Goal: Task Accomplishment & Management: Manage account settings

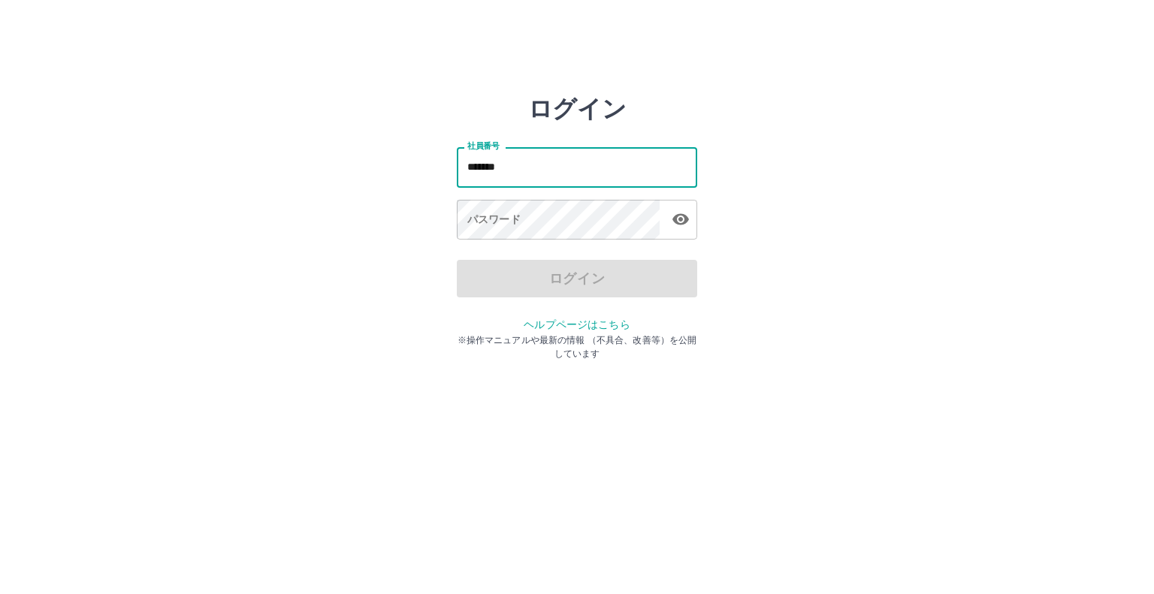
type input "*******"
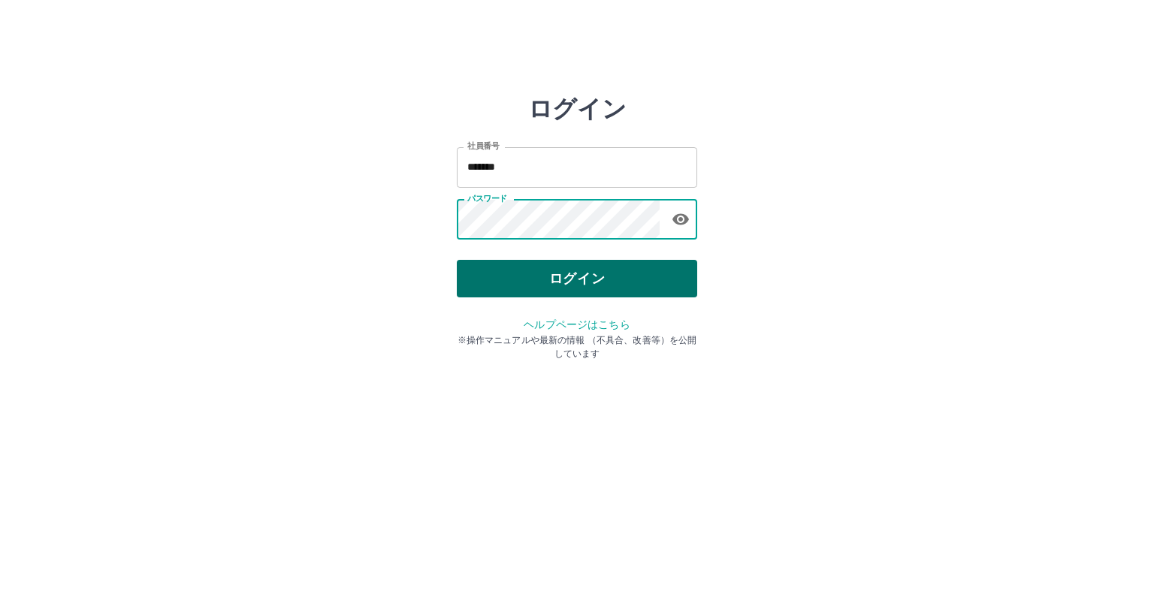
click at [548, 273] on button "ログイン" at bounding box center [577, 279] width 240 height 38
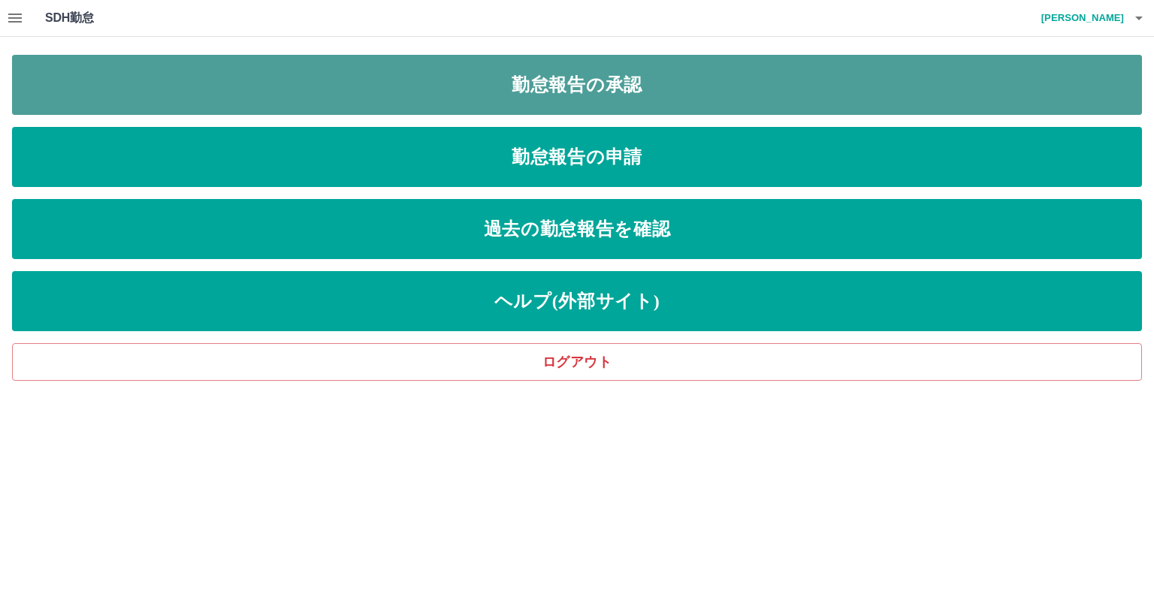
click at [587, 79] on link "勤怠報告の承認" at bounding box center [577, 85] width 1130 height 60
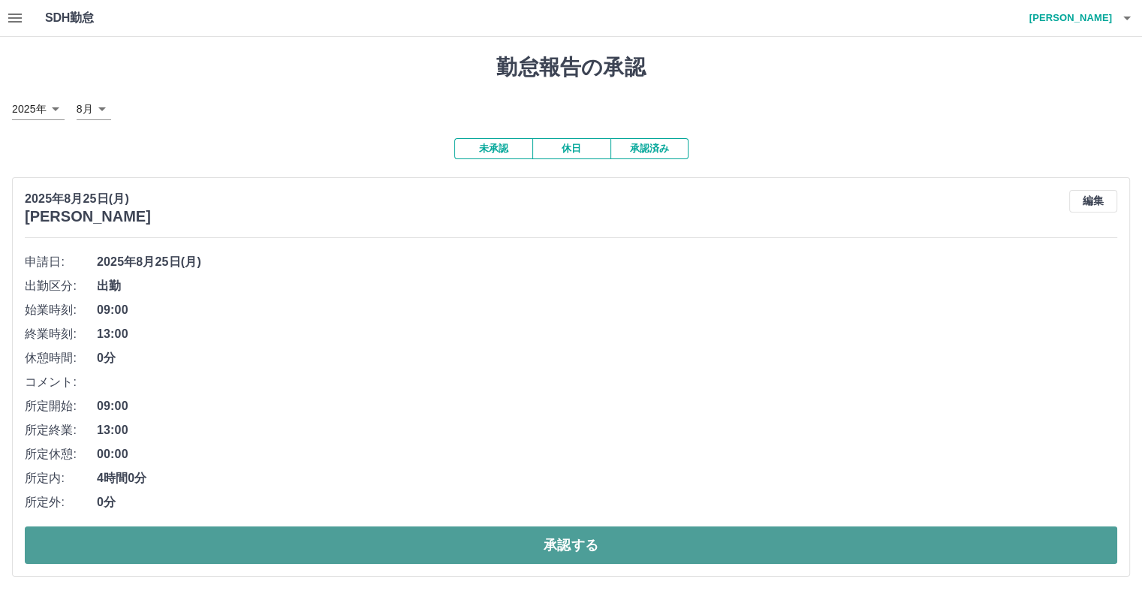
click at [434, 549] on button "承認する" at bounding box center [571, 546] width 1093 height 38
click at [388, 536] on button "承認する" at bounding box center [571, 546] width 1093 height 38
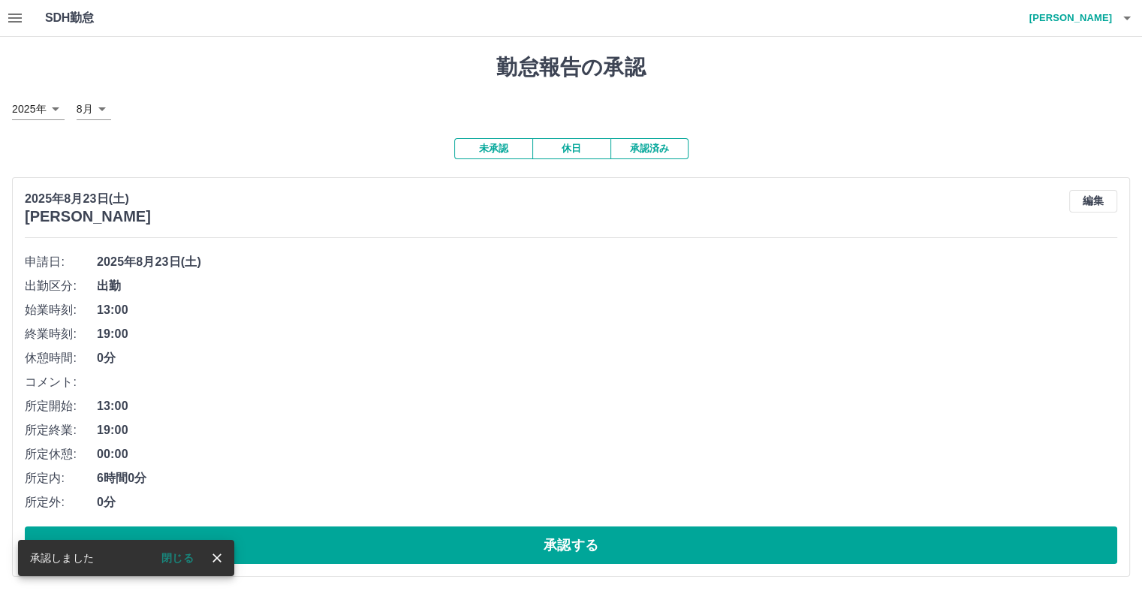
click at [385, 536] on button "承認する" at bounding box center [571, 546] width 1093 height 38
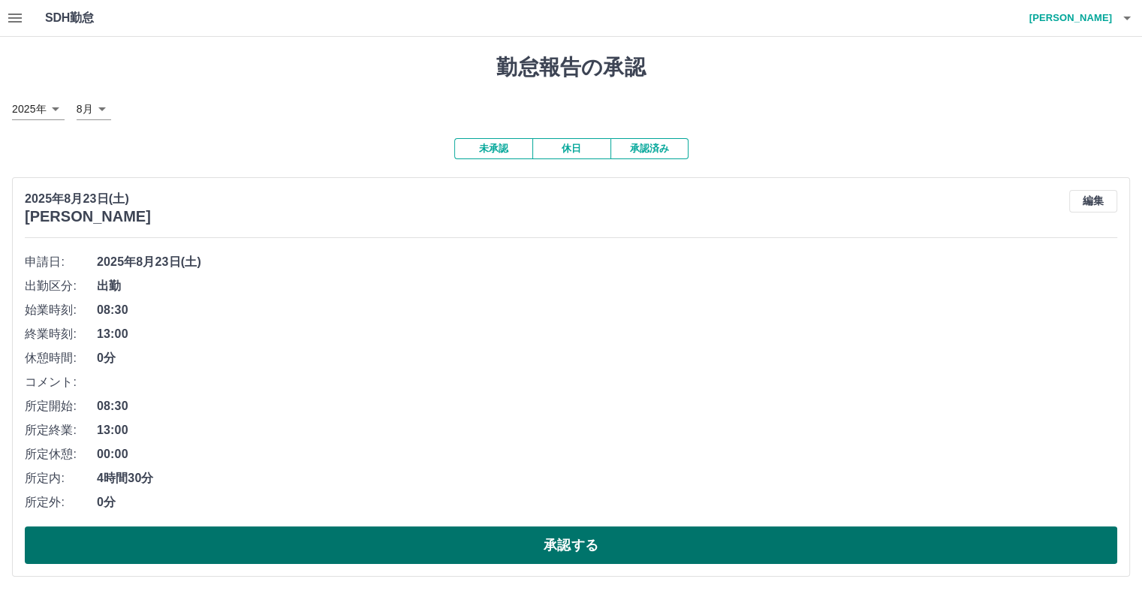
click at [260, 547] on button "承認する" at bounding box center [571, 546] width 1093 height 38
click at [281, 537] on button "承認する" at bounding box center [571, 546] width 1093 height 38
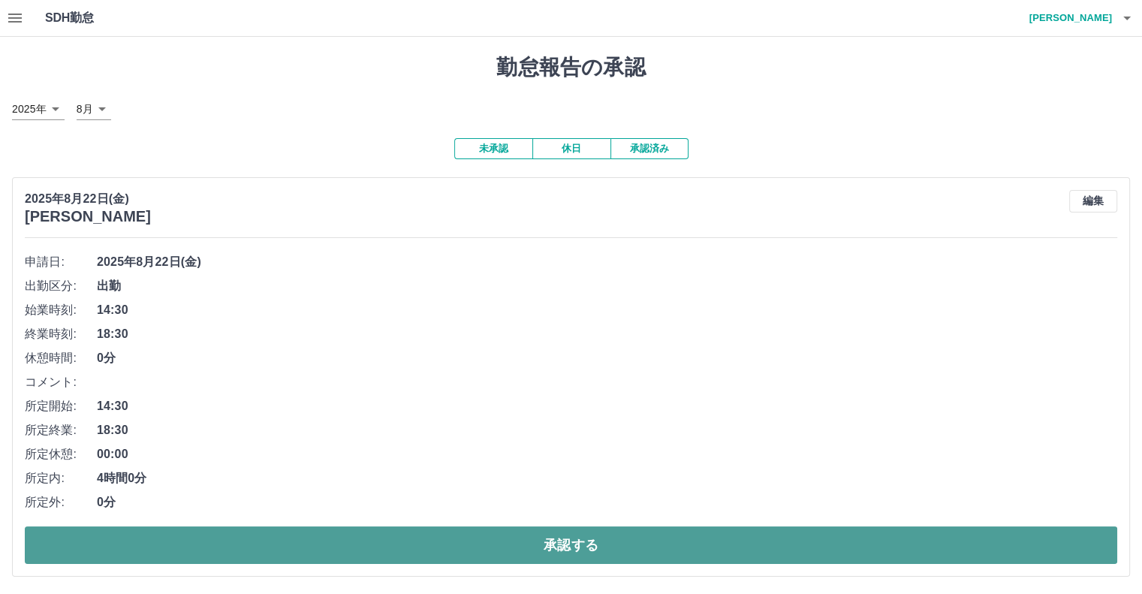
click at [198, 548] on button "承認する" at bounding box center [571, 546] width 1093 height 38
click at [493, 540] on button "承認する" at bounding box center [571, 546] width 1093 height 38
click at [448, 544] on button "承認する" at bounding box center [571, 546] width 1093 height 38
click at [125, 539] on button "承認する" at bounding box center [571, 546] width 1093 height 38
click at [198, 529] on button "承認する" at bounding box center [571, 546] width 1093 height 38
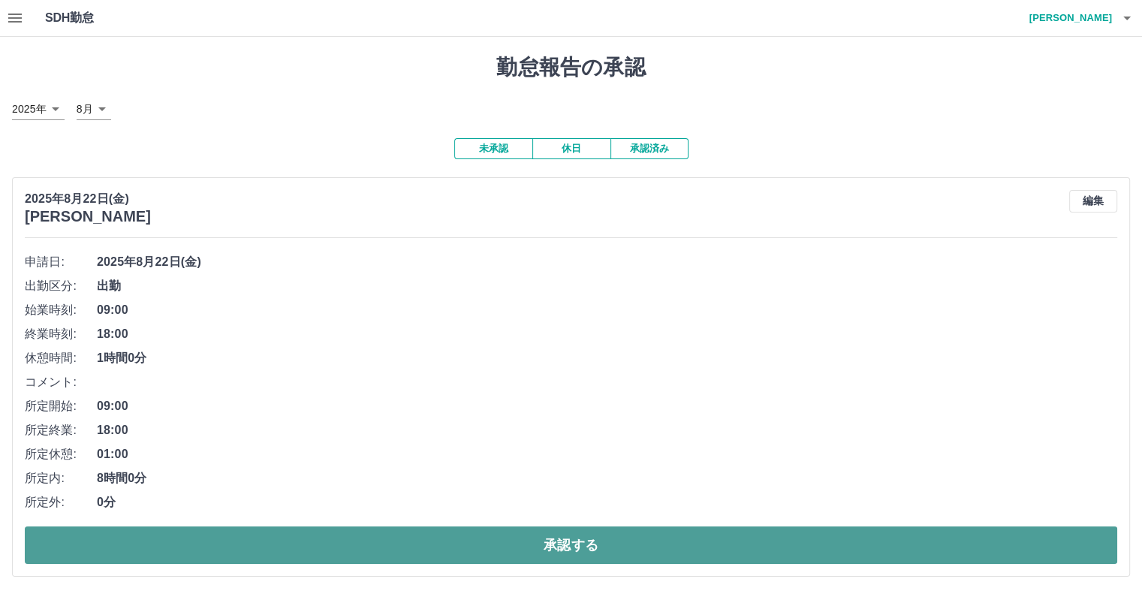
click at [243, 541] on button "承認する" at bounding box center [571, 546] width 1093 height 38
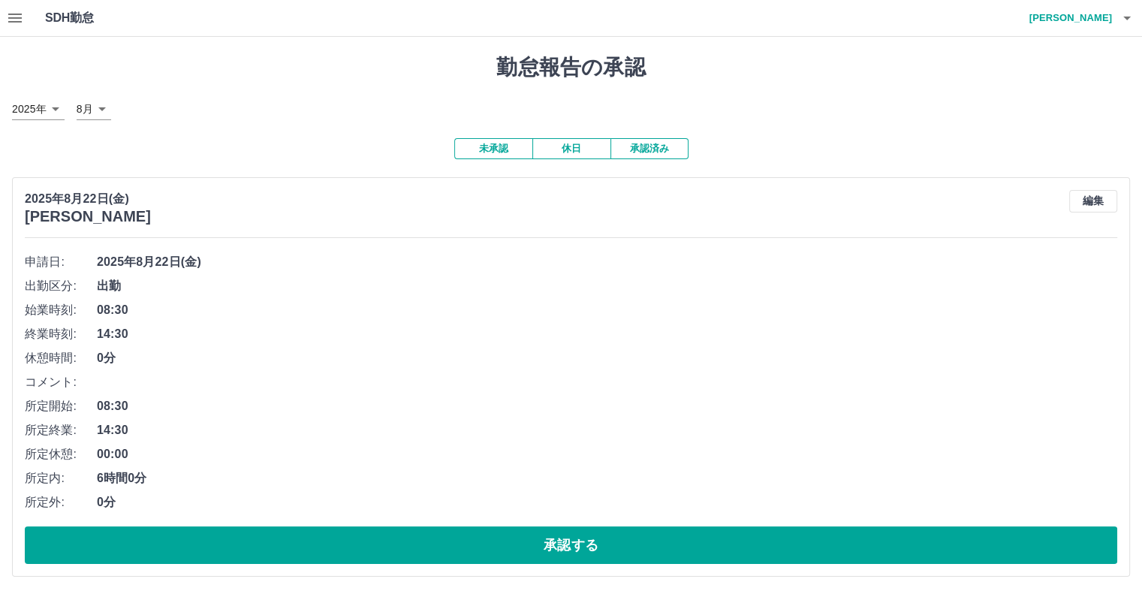
drag, startPoint x: 119, startPoint y: 548, endPoint x: 0, endPoint y: 555, distance: 119.6
click at [103, 549] on button "承認する" at bounding box center [571, 546] width 1093 height 38
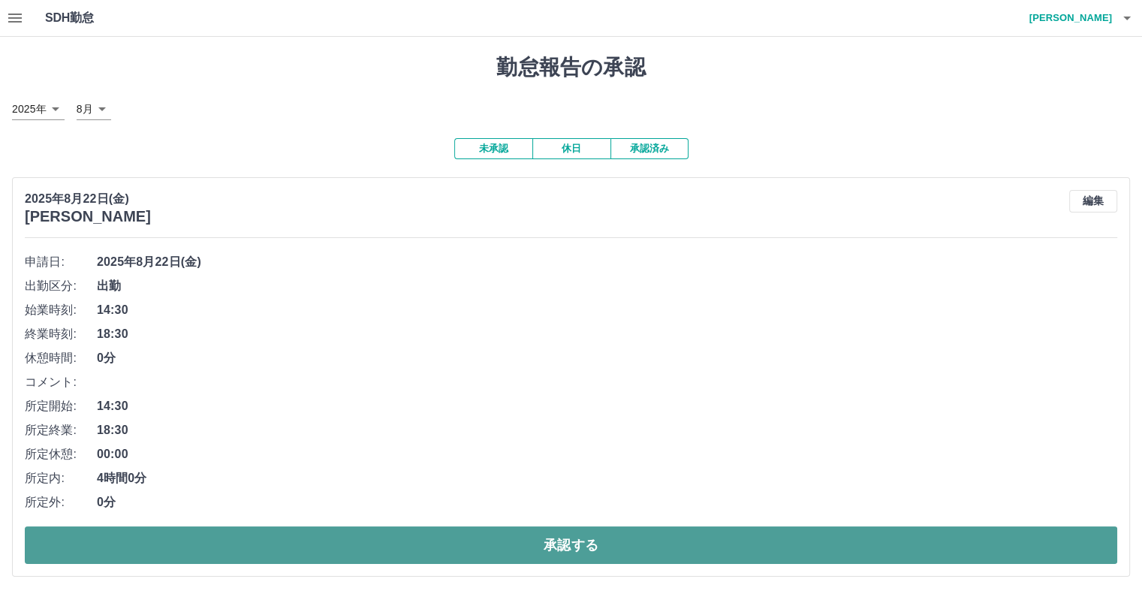
click at [140, 540] on button "承認する" at bounding box center [571, 546] width 1093 height 38
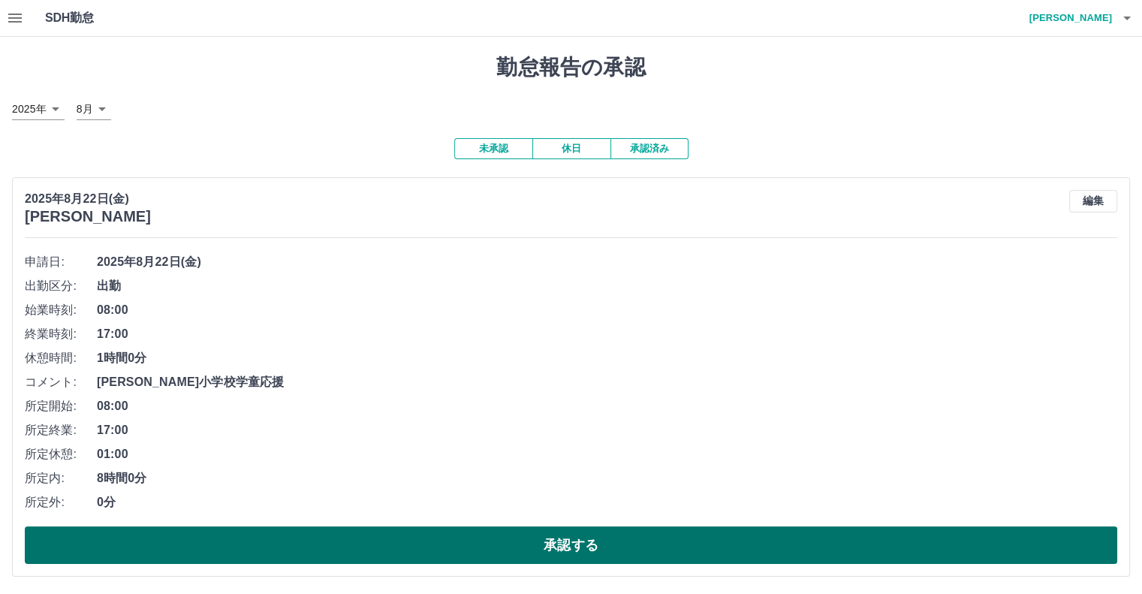
click at [125, 537] on button "承認する" at bounding box center [571, 546] width 1093 height 38
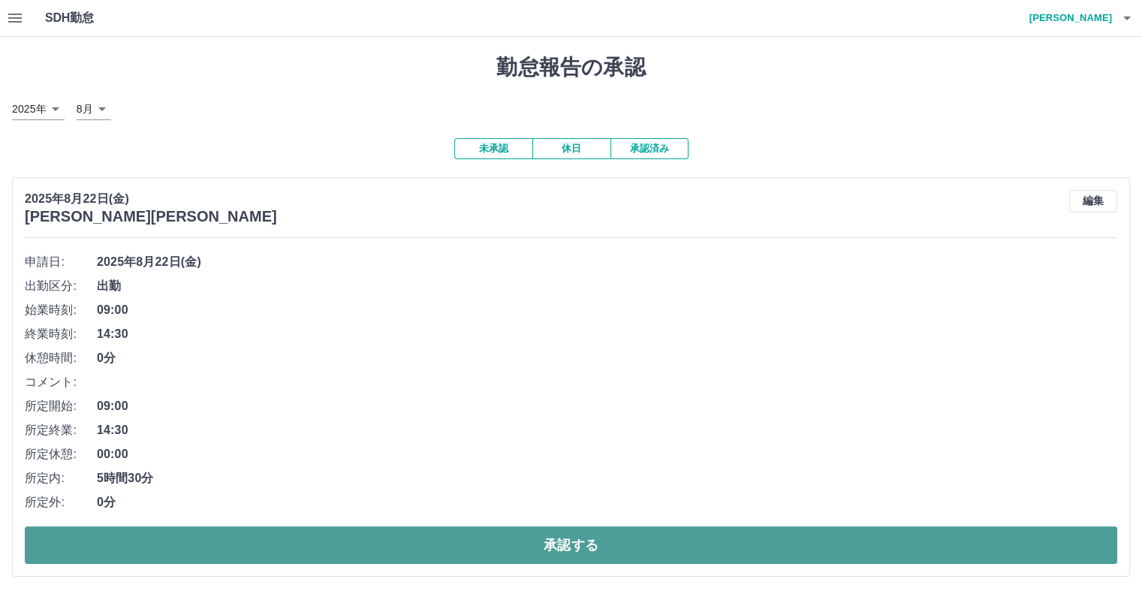
click at [177, 537] on button "承認する" at bounding box center [571, 546] width 1093 height 38
click at [427, 538] on button "承認する" at bounding box center [571, 546] width 1093 height 38
